Goal: Transaction & Acquisition: Purchase product/service

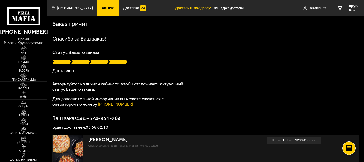
click at [24, 21] on use at bounding box center [24, 18] width 2 height 5
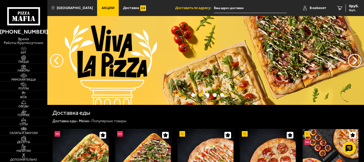
click at [98, 5] on link "Акции" at bounding box center [108, 8] width 22 height 16
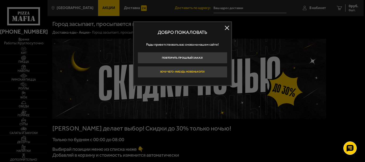
click at [191, 73] on button "Хочу чего-нибудь новенького!" at bounding box center [183, 71] width 90 height 11
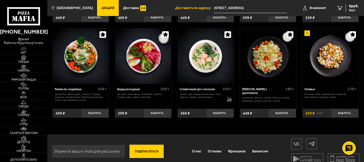
scroll to position [561, 0]
